Goal: Task Accomplishment & Management: Manage account settings

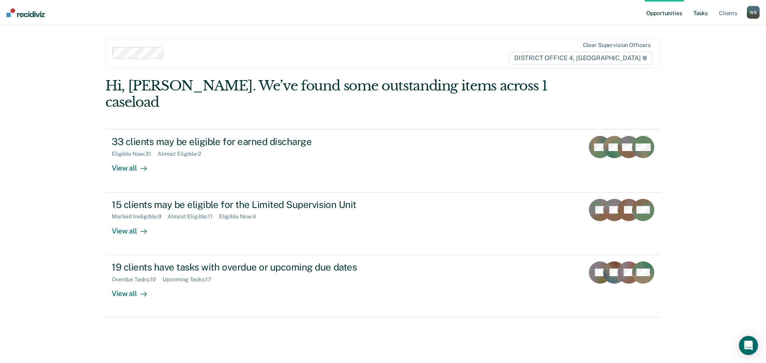
click at [702, 7] on link "Tasks" at bounding box center [701, 13] width 18 height 26
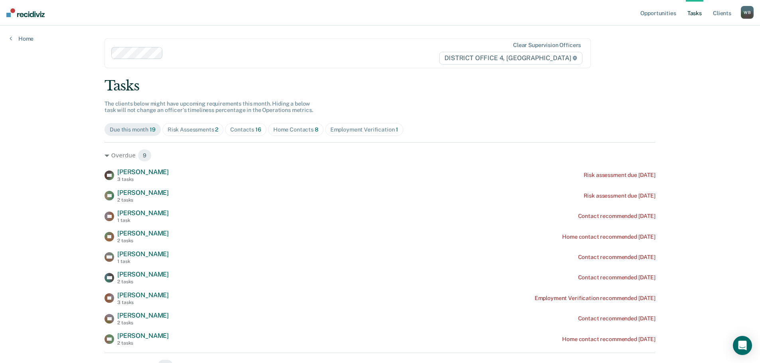
click at [241, 126] on div "Contacts 16" at bounding box center [245, 129] width 31 height 7
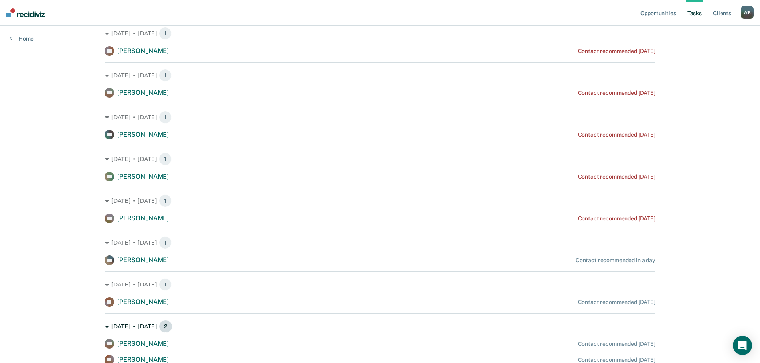
scroll to position [118, 0]
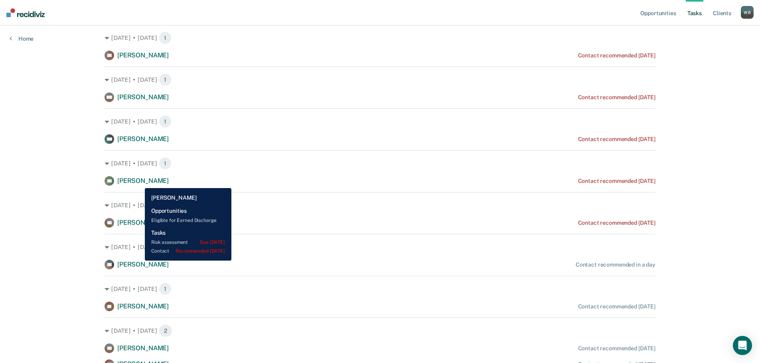
click at [139, 182] on span "[PERSON_NAME]" at bounding box center [142, 181] width 51 height 8
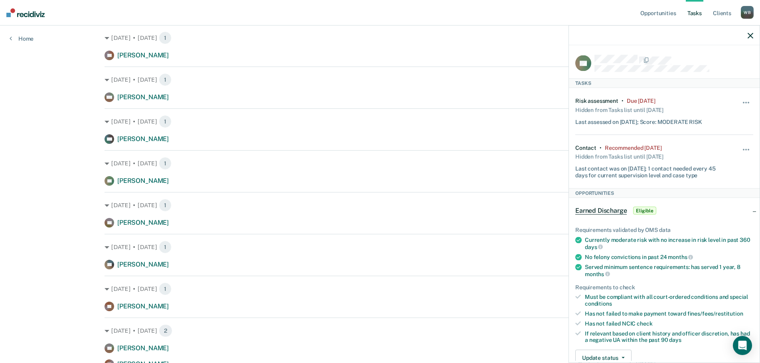
click at [751, 33] on icon "button" at bounding box center [751, 36] width 6 height 6
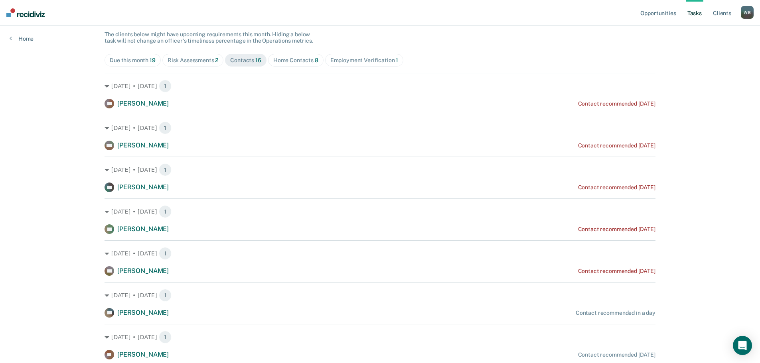
scroll to position [80, 0]
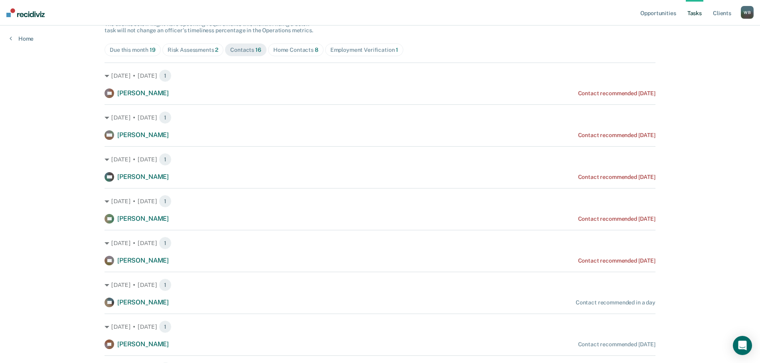
click at [284, 47] on div "Home Contacts 8" at bounding box center [295, 50] width 45 height 7
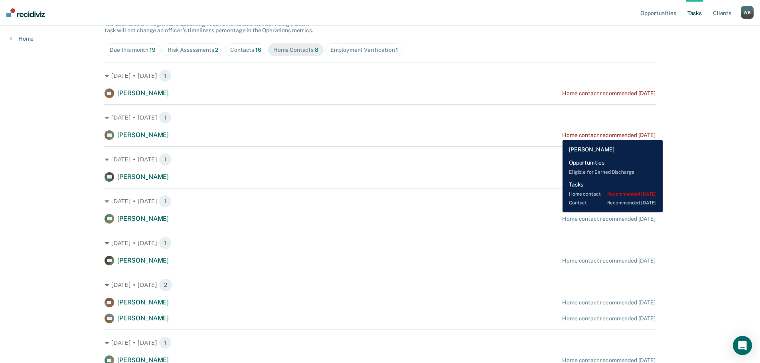
click at [562, 134] on div "Home contact recommended [DATE]" at bounding box center [608, 135] width 93 height 7
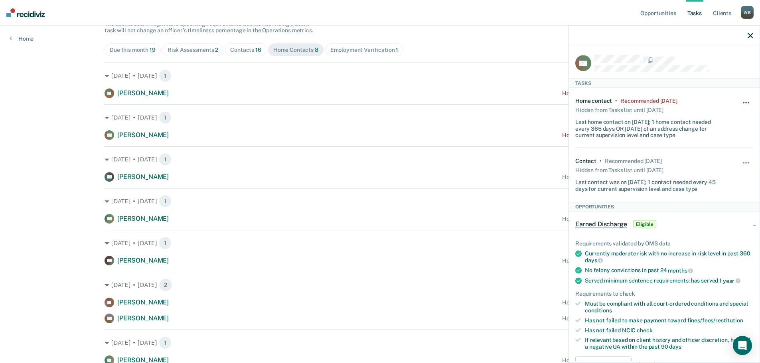
click at [743, 103] on button "button" at bounding box center [747, 107] width 14 height 13
click at [716, 141] on button "7 days" at bounding box center [724, 140] width 57 height 13
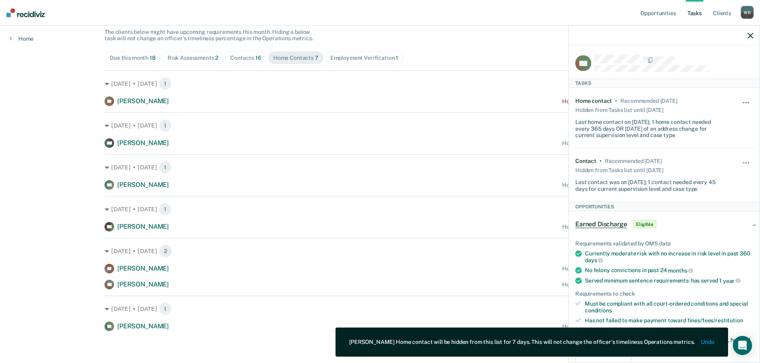
scroll to position [72, 0]
click at [748, 37] on icon "button" at bounding box center [751, 36] width 6 height 6
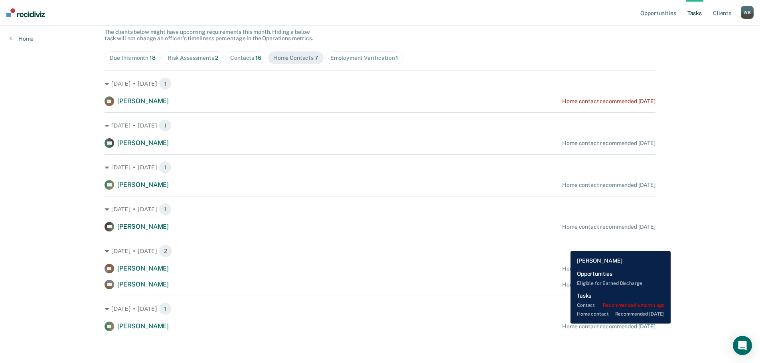
click at [564, 324] on div "Home contact recommended [DATE]" at bounding box center [608, 327] width 93 height 7
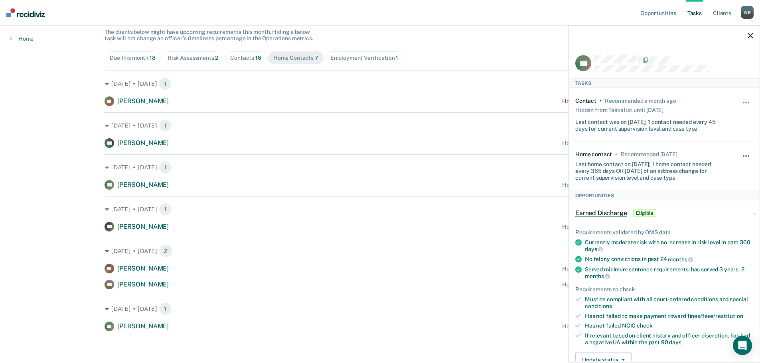
click at [745, 156] on span "button" at bounding box center [746, 157] width 2 height 2
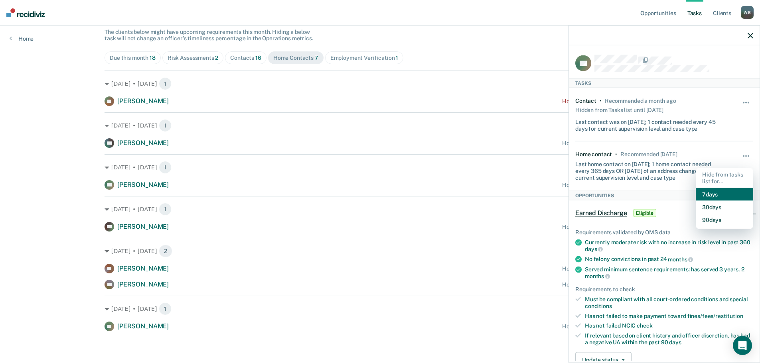
click at [706, 196] on button "7 days" at bounding box center [724, 194] width 57 height 13
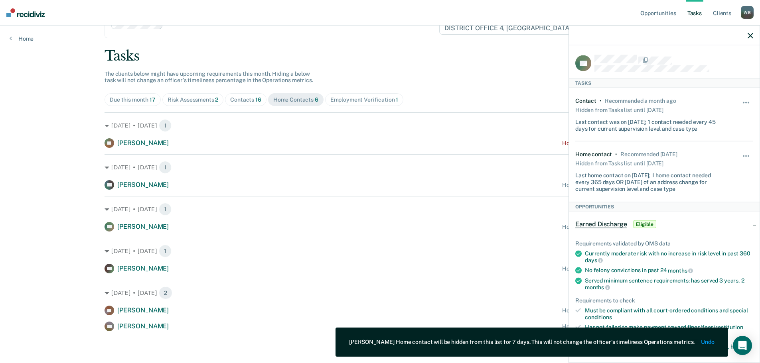
click at [748, 36] on icon "button" at bounding box center [751, 36] width 6 height 6
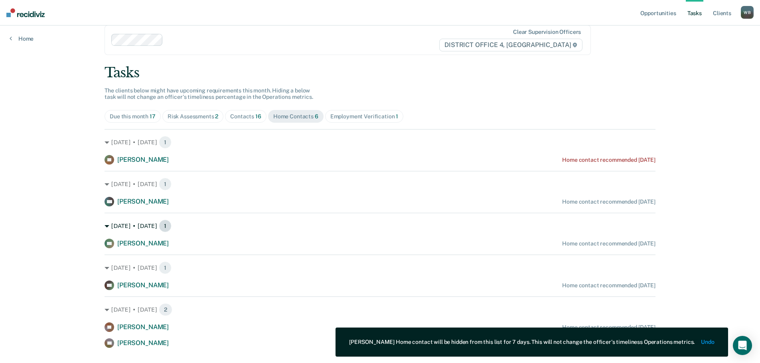
scroll to position [0, 0]
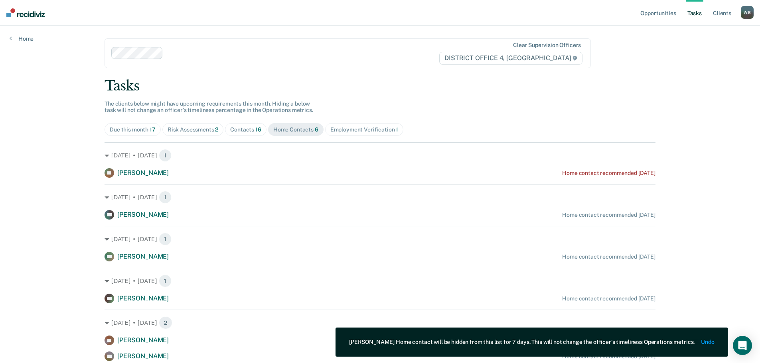
click at [342, 134] on span "Employment Verification 1" at bounding box center [364, 129] width 79 height 13
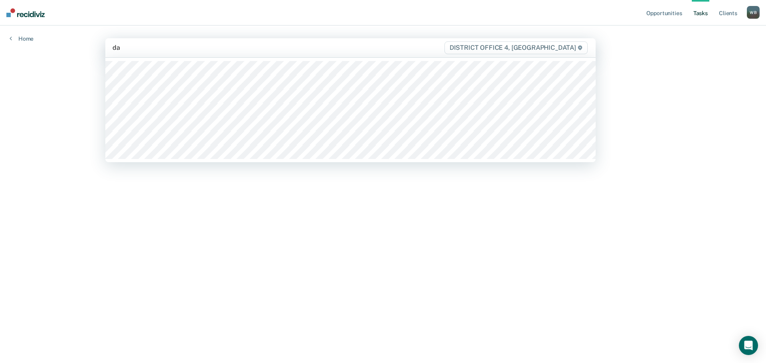
type input "dar"
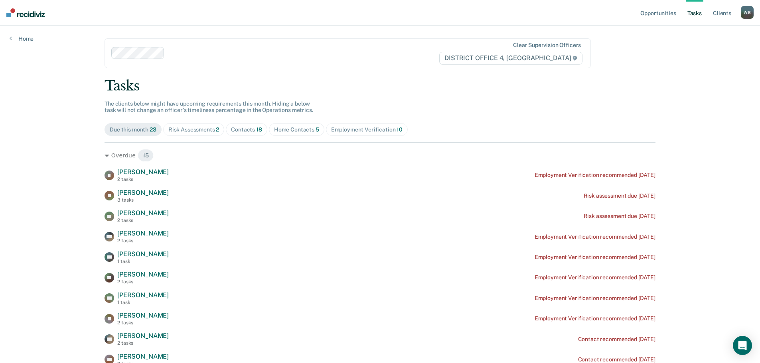
click at [231, 132] on div "Contacts 18" at bounding box center [246, 129] width 31 height 7
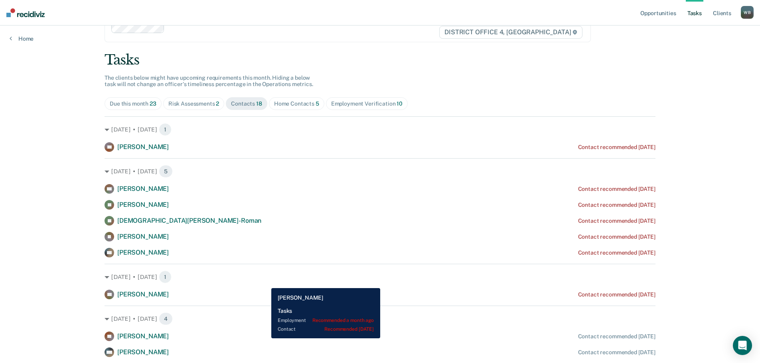
scroll to position [40, 0]
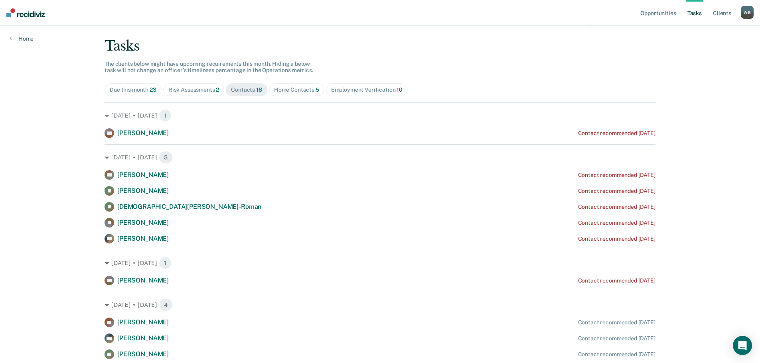
click at [299, 92] on div "Home Contacts 5" at bounding box center [296, 90] width 45 height 7
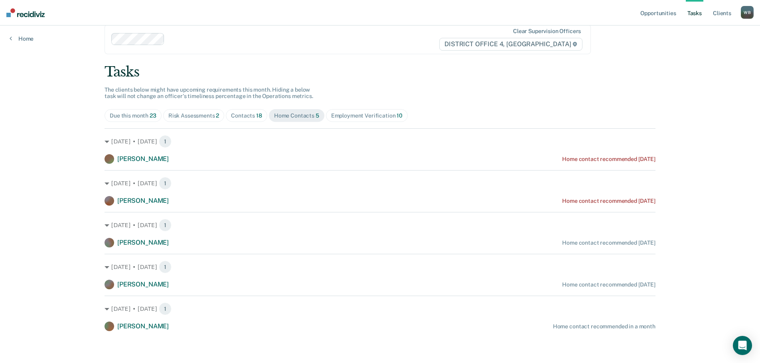
scroll to position [14, 0]
click at [227, 112] on span "Contacts 18" at bounding box center [246, 115] width 41 height 13
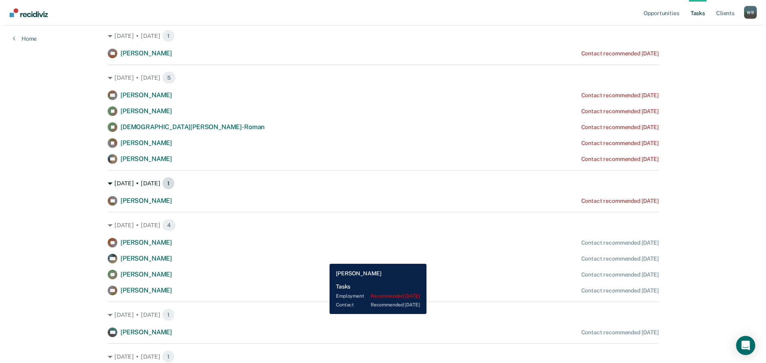
scroll to position [0, 0]
